Goal: Go to known website: Access a specific website the user already knows

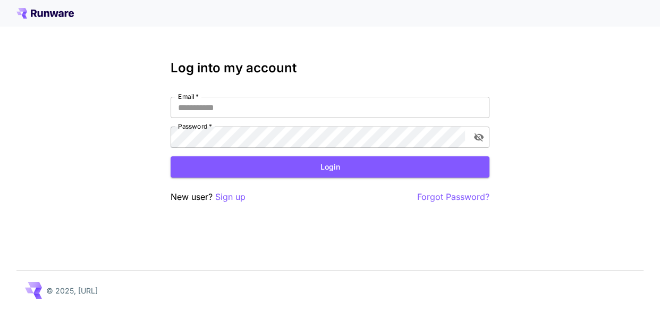
type input "**********"
click at [269, 178] on div "**********" at bounding box center [330, 132] width 319 height 143
click at [313, 167] on button "Login" at bounding box center [330, 167] width 319 height 22
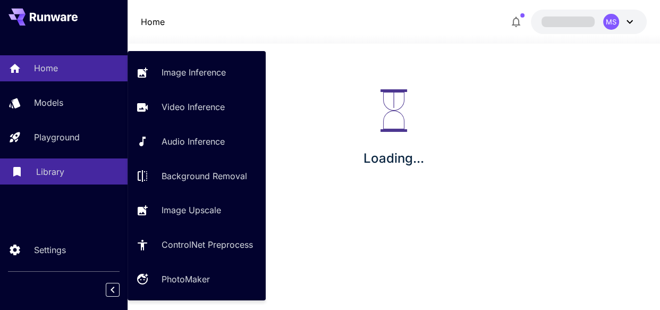
click at [43, 139] on p "Playground" at bounding box center [57, 137] width 46 height 13
